Goal: Task Accomplishment & Management: Use online tool/utility

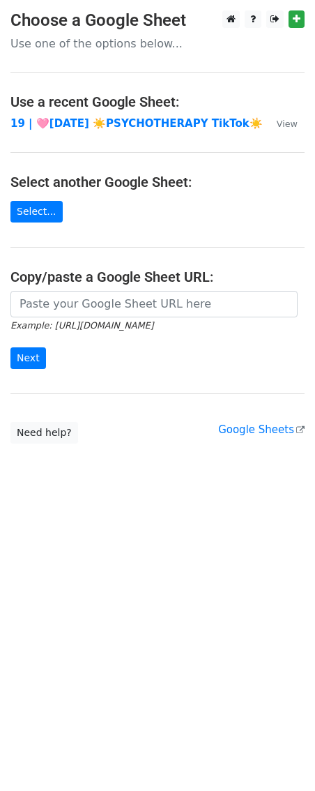
click at [98, 322] on small "Example: [URL][DOMAIN_NAME]" at bounding box center [81, 325] width 143 height 10
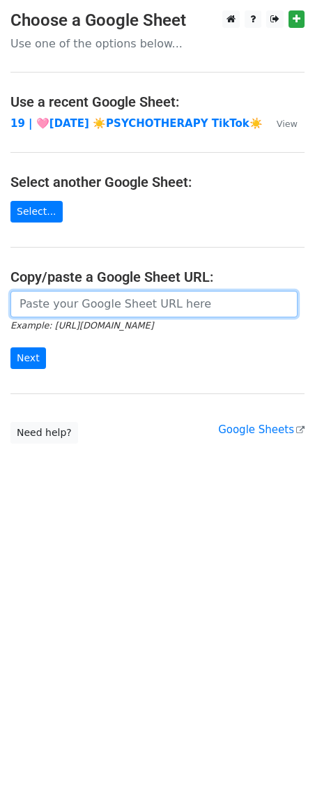
click at [85, 306] on input "url" at bounding box center [153, 304] width 287 height 27
paste input "https://docs.google.com/spreadsheets/d/1eegUDbrn1Y4CCPZKUNNBObjhR7OHSjn-RtvIJH6…"
type input "https://docs.google.com/spreadsheets/d/1eegUDbrn1Y4CCPZKUNNBObjhR7OHSjn-RtvIJH6…"
click at [10, 347] on input "Next" at bounding box center [28, 358] width 36 height 22
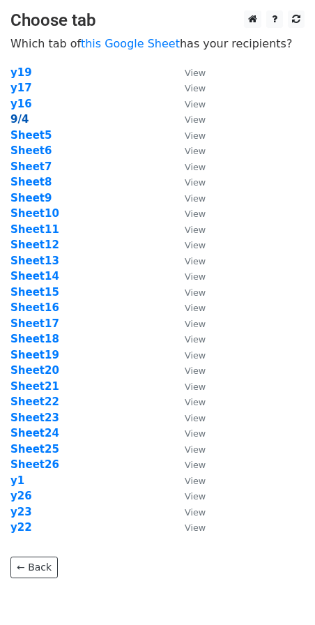
click at [16, 122] on strong "9/4" at bounding box center [19, 119] width 18 height 13
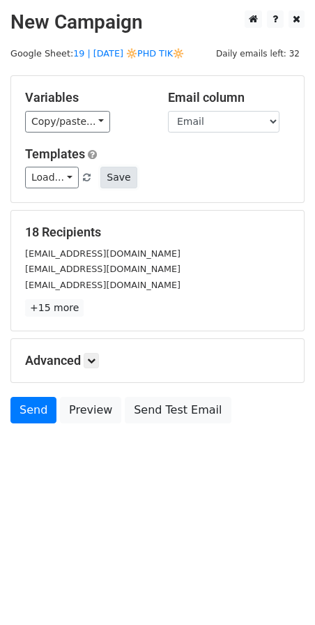
click at [121, 181] on button "Save" at bounding box center [118, 178] width 36 height 22
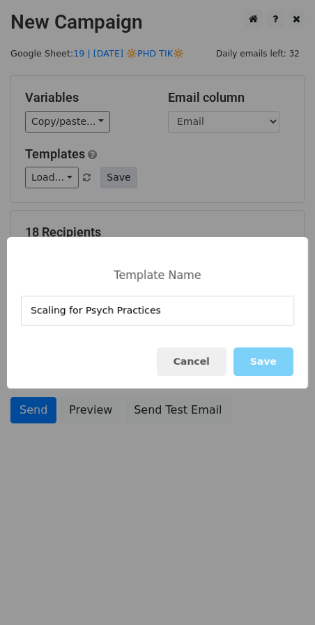
type input "Scaling for Psych Practices"
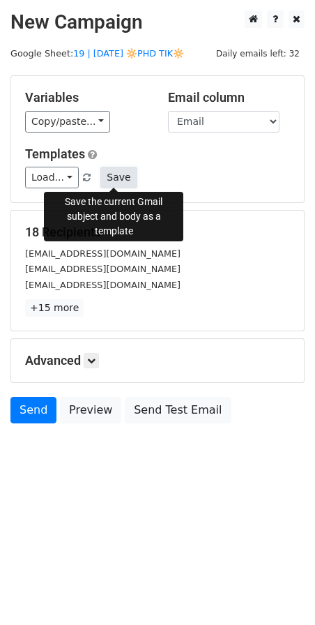
click at [107, 175] on button "Save" at bounding box center [118, 178] width 36 height 22
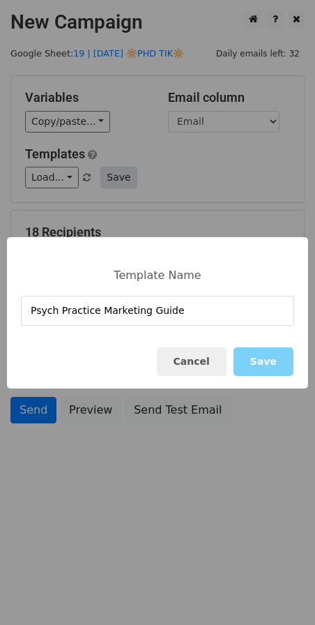
type input "Psych Practice Marketing Guide"
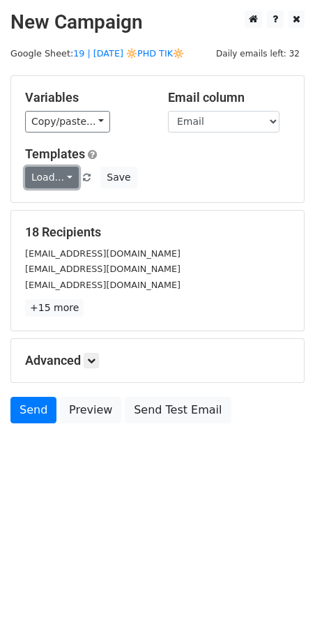
click at [60, 171] on link "Load..." at bounding box center [52, 178] width 54 height 22
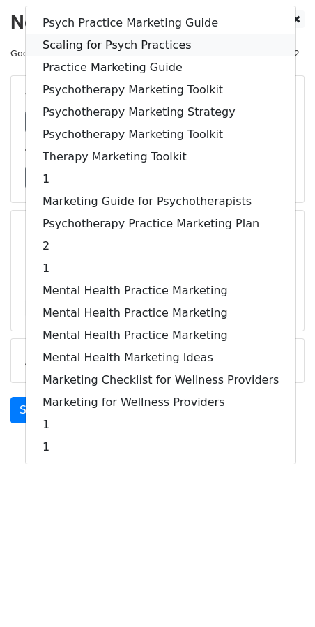
click at [110, 40] on link "Scaling for Psych Practices" at bounding box center [161, 45] width 270 height 22
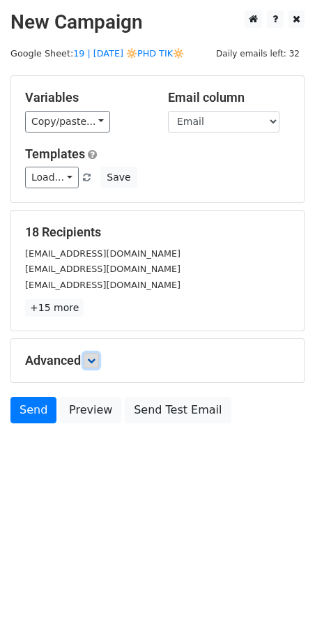
click at [96, 354] on link at bounding box center [91, 360] width 15 height 15
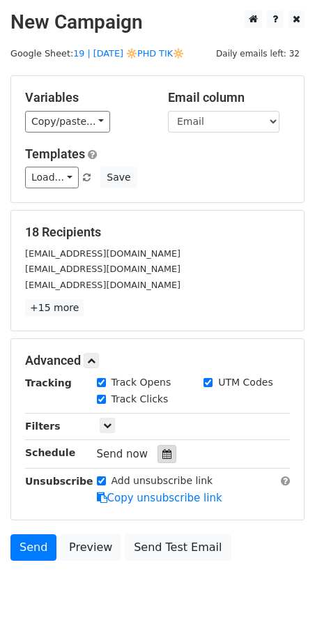
click at [163, 449] on icon at bounding box center [167, 454] width 9 height 10
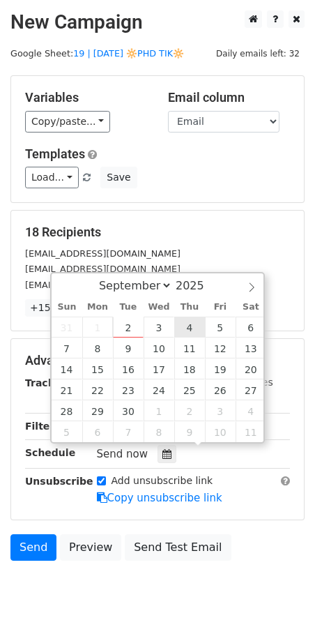
type input "2025-09-04 12:00"
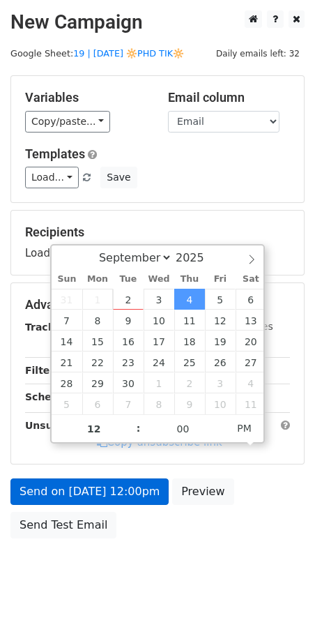
drag, startPoint x: 117, startPoint y: 466, endPoint x: 116, endPoint y: 477, distance: 11.2
click at [117, 468] on form "Variables Copy/paste... {{Name}} {{Email}} Email column Name Email Templates Lo…" at bounding box center [157, 310] width 294 height 470
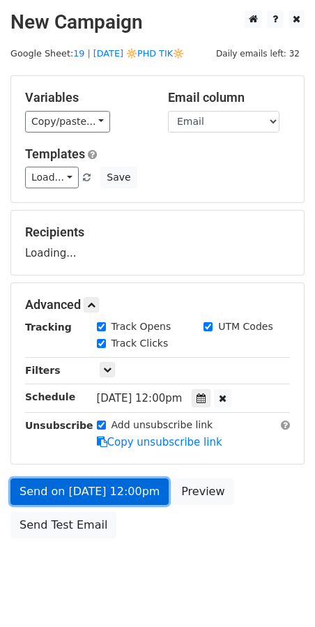
click at [116, 484] on link "Send on Sep 4 at 12:00pm" at bounding box center [89, 492] width 158 height 27
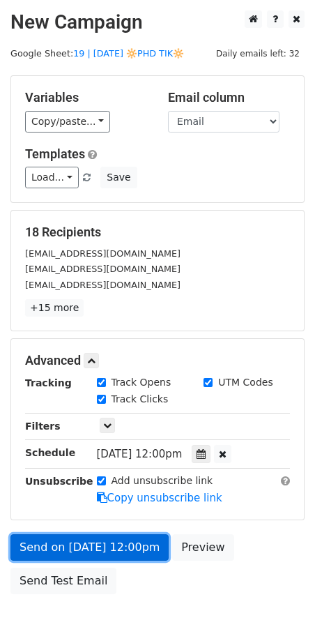
click at [93, 544] on link "Send on Sep 4 at 12:00pm" at bounding box center [89, 547] width 158 height 27
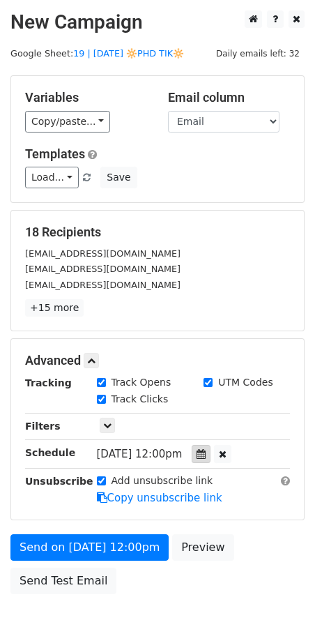
click at [211, 445] on div at bounding box center [201, 454] width 19 height 18
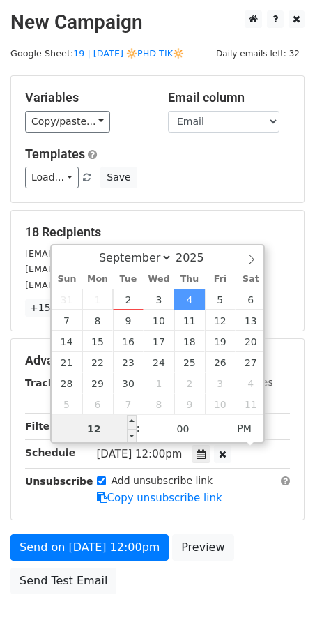
click at [108, 426] on input "12" at bounding box center [94, 429] width 85 height 28
type input "7"
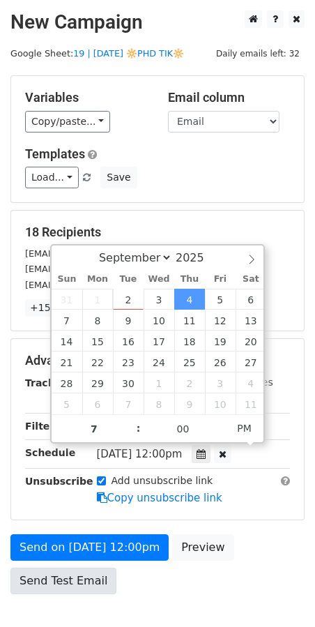
type input "2025-09-04 19:00"
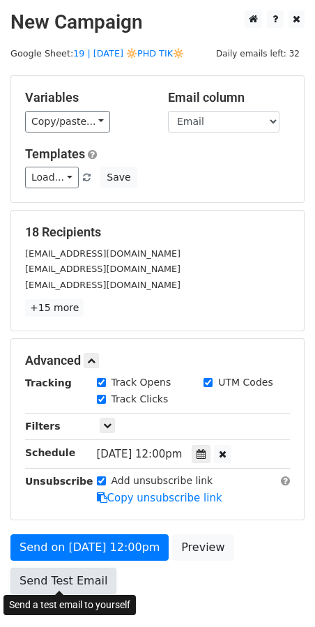
click at [67, 569] on link "Send Test Email" at bounding box center [63, 581] width 106 height 27
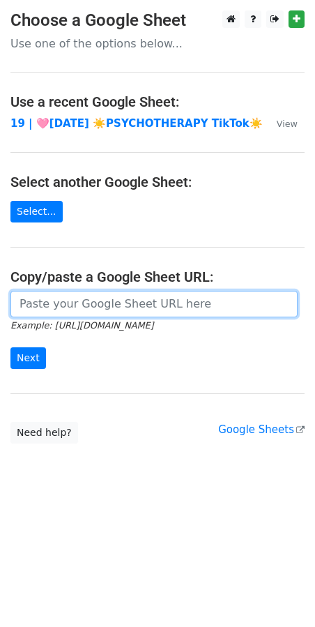
click at [143, 291] on input "url" at bounding box center [153, 304] width 287 height 27
paste input "[URL][DOMAIN_NAME]"
type input "[URL][DOMAIN_NAME]"
click at [10, 347] on input "Next" at bounding box center [28, 358] width 36 height 22
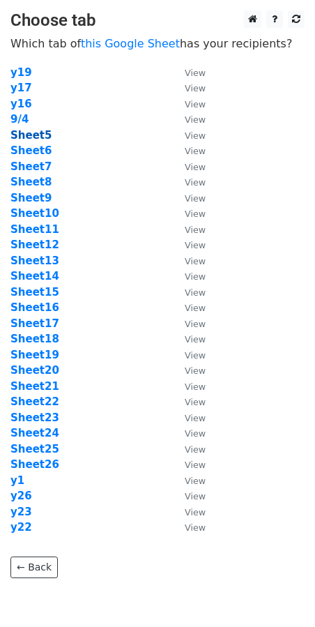
click at [31, 137] on strong "Sheet5" at bounding box center [30, 135] width 41 height 13
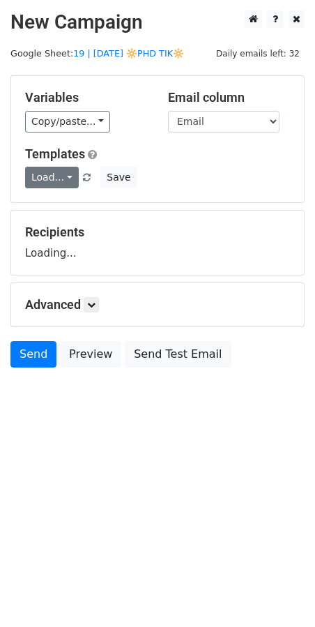
click at [49, 174] on link "Load..." at bounding box center [52, 178] width 54 height 22
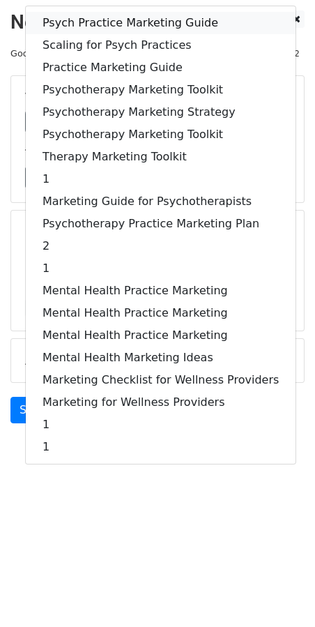
click at [111, 19] on link "Psych Practice Marketing Guide" at bounding box center [161, 23] width 270 height 22
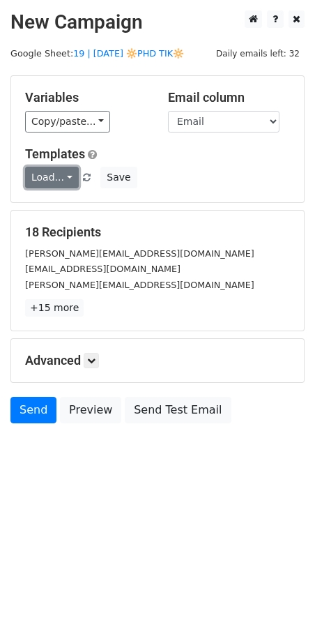
click at [62, 175] on link "Load..." at bounding box center [52, 178] width 54 height 22
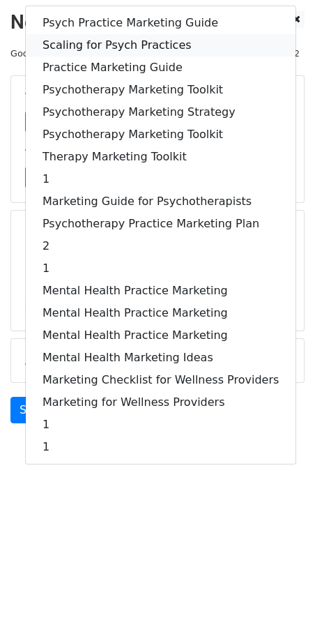
click at [106, 43] on link "Scaling for Psych Practices" at bounding box center [161, 45] width 270 height 22
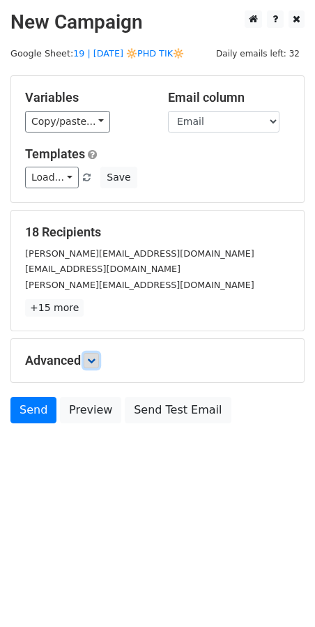
click at [91, 363] on icon at bounding box center [91, 361] width 8 height 8
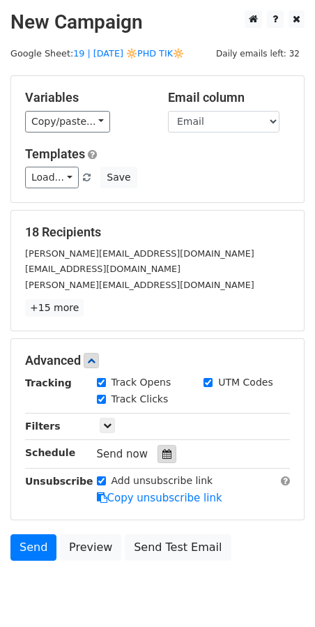
click at [158, 456] on div at bounding box center [167, 454] width 19 height 18
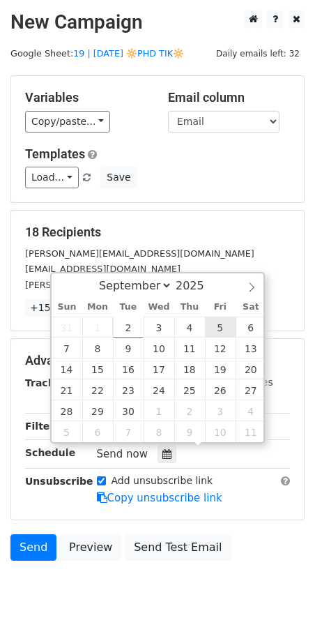
type input "2025-09-05 12:00"
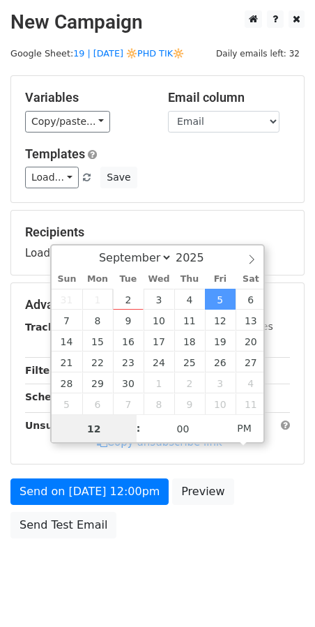
type input "7"
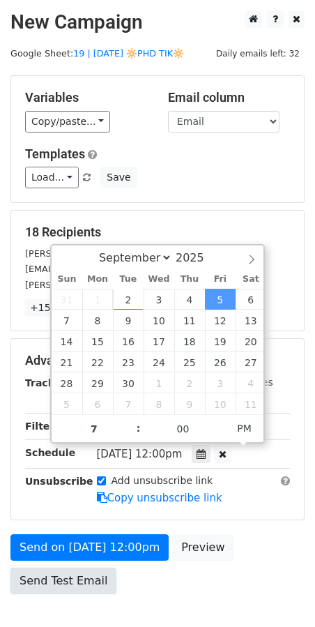
type input "2025-09-05 19:00"
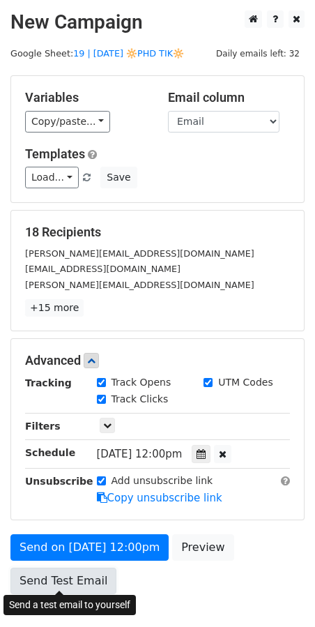
click at [88, 568] on link "Send Test Email" at bounding box center [63, 581] width 106 height 27
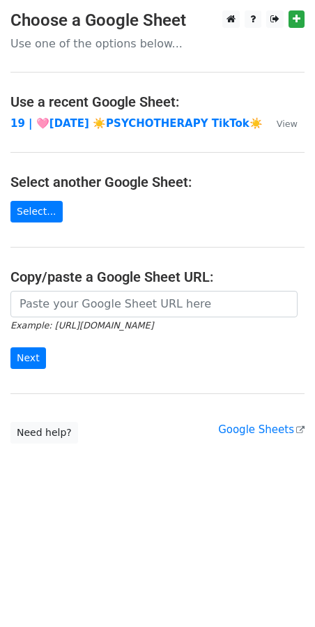
click at [121, 293] on input "url" at bounding box center [153, 304] width 287 height 27
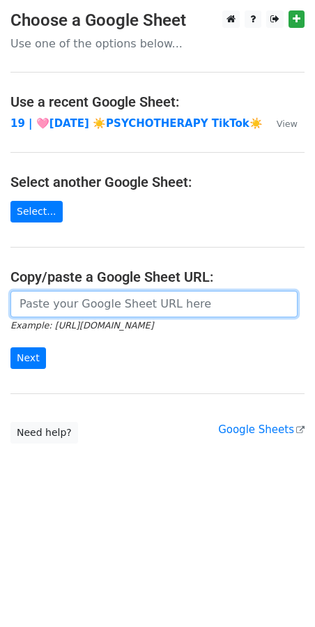
click at [108, 298] on input "url" at bounding box center [153, 304] width 287 height 27
paste input "https://docs.google.com/spreadsheets/d/1eegUDbrn1Y4CCPZKUNNBObjhR7OHSjn-RtvIJH6…"
type input "https://docs.google.com/spreadsheets/d/1eegUDbrn1Y4CCPZKUNNBObjhR7OHSjn-RtvIJH6…"
click at [10, 347] on input "Next" at bounding box center [28, 358] width 36 height 22
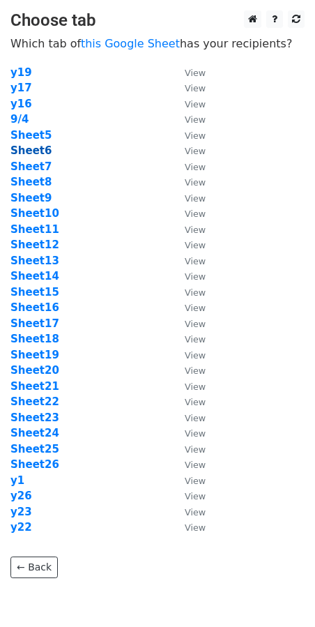
click at [36, 154] on strong "Sheet6" at bounding box center [30, 150] width 41 height 13
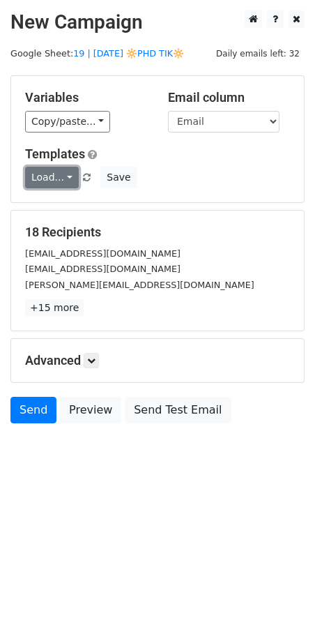
click at [41, 170] on link "Load..." at bounding box center [52, 178] width 54 height 22
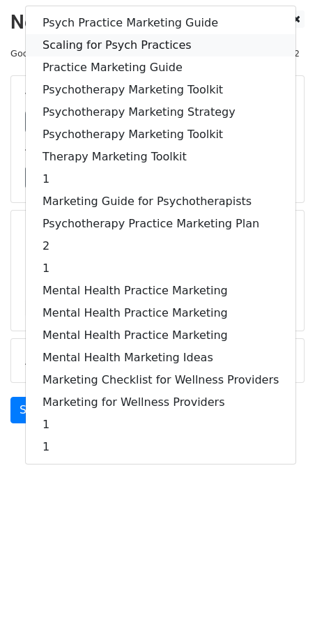
click at [158, 45] on link "Scaling for Psych Practices" at bounding box center [161, 45] width 270 height 22
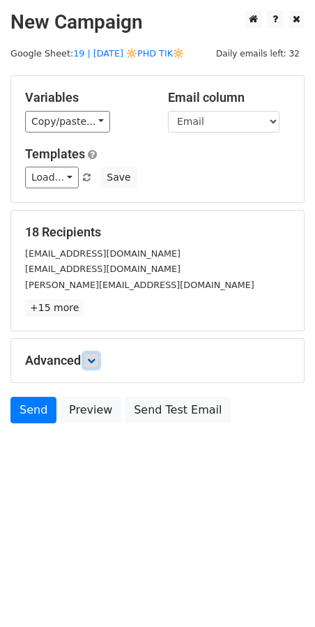
click at [93, 361] on icon at bounding box center [91, 361] width 8 height 8
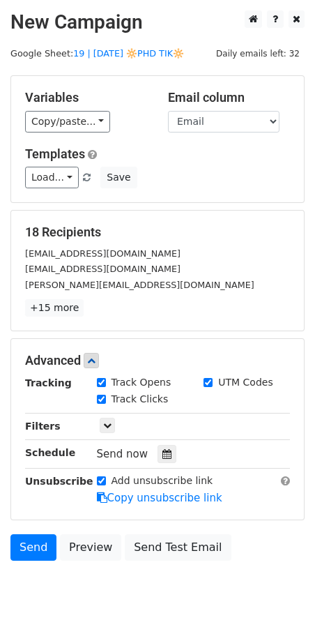
click at [163, 449] on icon at bounding box center [167, 454] width 9 height 10
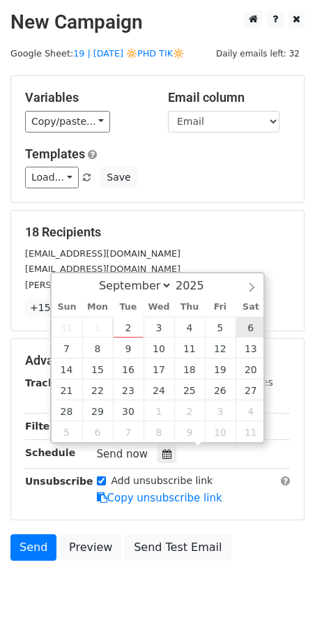
type input "2025-09-06 12:00"
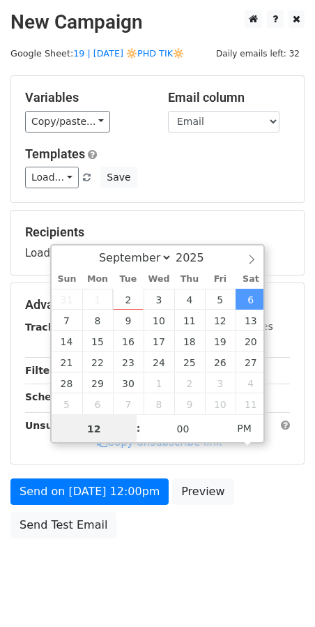
type input "7"
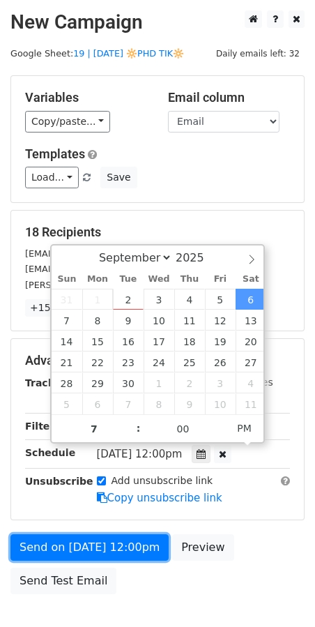
type input "2025-09-06 19:00"
click at [86, 558] on div "Send on Sep 6 at 12:00pm Preview Send Test Email" at bounding box center [157, 567] width 315 height 67
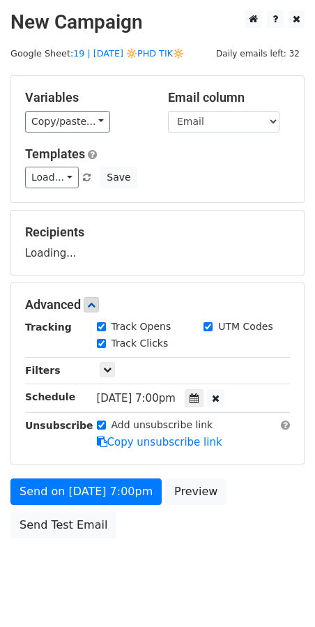
click at [79, 559] on body "New Campaign Daily emails left: 32 Google Sheet: 19 | SEP 4 🔆PHD TIK🔆 Variables…" at bounding box center [157, 305] width 315 height 591
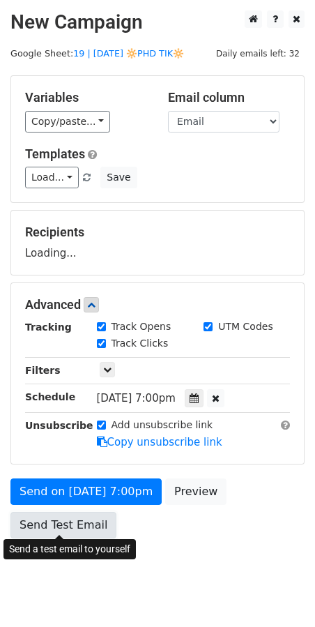
click at [83, 512] on link "Send Test Email" at bounding box center [63, 525] width 106 height 27
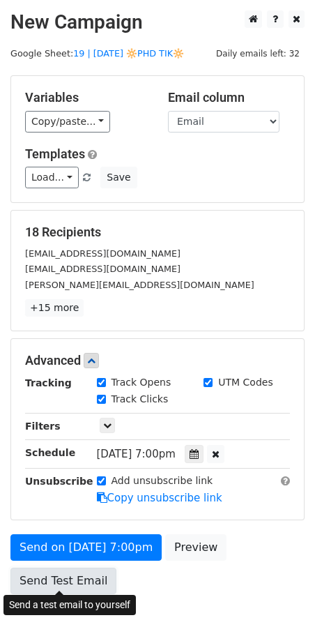
click at [33, 574] on link "Send Test Email" at bounding box center [63, 581] width 106 height 27
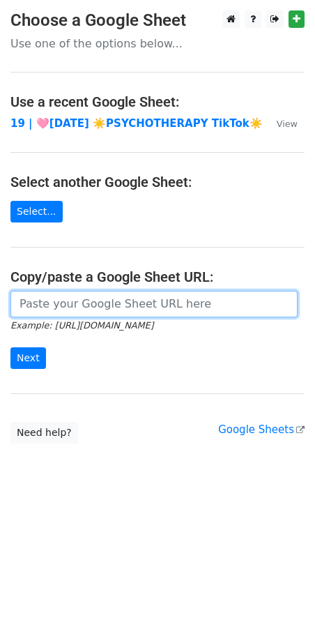
click at [105, 300] on input "url" at bounding box center [153, 304] width 287 height 27
paste input "[URL][DOMAIN_NAME]"
type input "[URL][DOMAIN_NAME]"
click at [10, 347] on input "Next" at bounding box center [28, 358] width 36 height 22
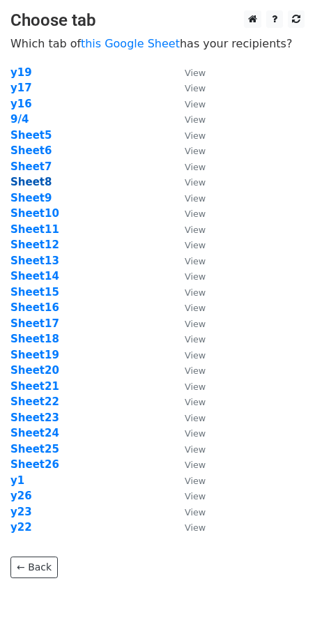
click at [40, 180] on strong "Sheet8" at bounding box center [30, 182] width 41 height 13
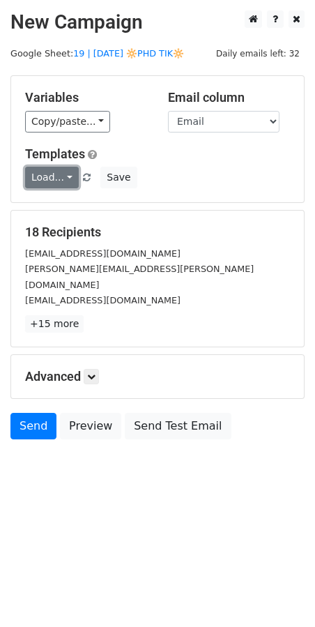
click at [47, 174] on link "Load..." at bounding box center [52, 178] width 54 height 22
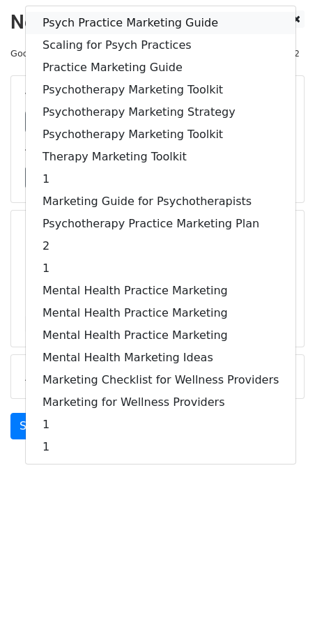
click at [118, 24] on link "Psych Practice Marketing Guide" at bounding box center [161, 23] width 270 height 22
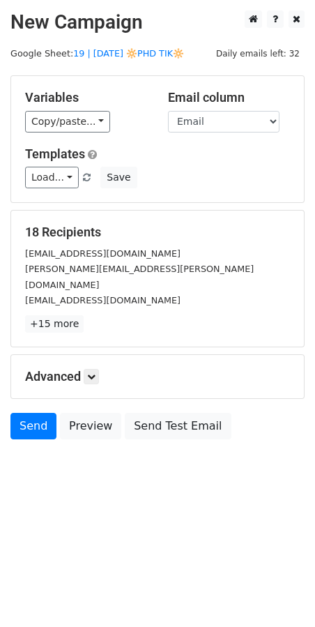
click at [94, 369] on h5 "Advanced" at bounding box center [157, 376] width 265 height 15
click at [96, 373] on icon at bounding box center [91, 377] width 8 height 8
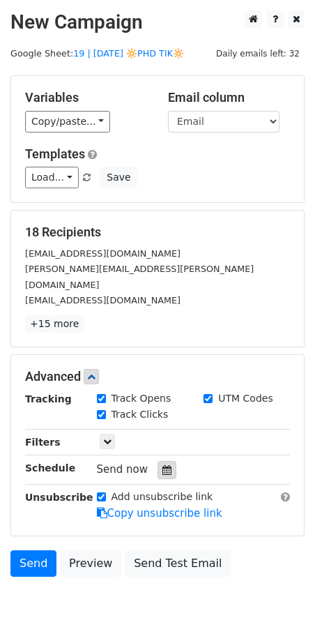
click at [165, 461] on div at bounding box center [167, 470] width 19 height 18
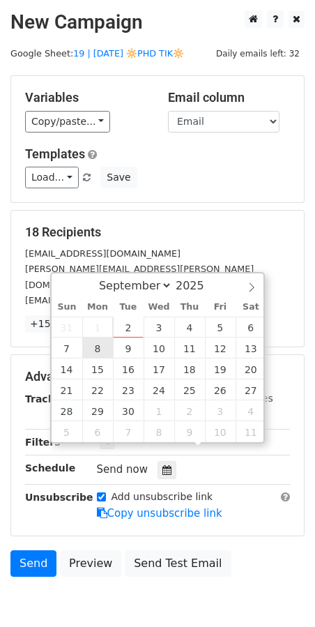
type input "[DATE] 12:00"
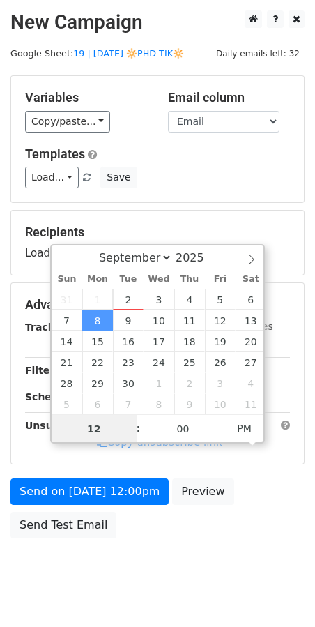
type input "7"
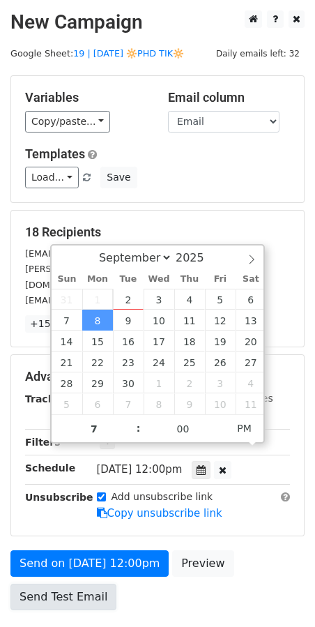
type input "[DATE] 19:00"
click at [77, 584] on link "Send Test Email" at bounding box center [63, 597] width 106 height 27
